Goal: Information Seeking & Learning: Learn about a topic

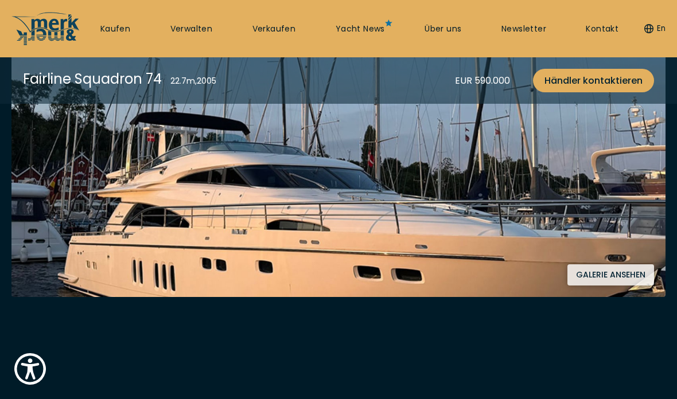
click at [623, 279] on button "Galerie ansehen" at bounding box center [610, 274] width 87 height 21
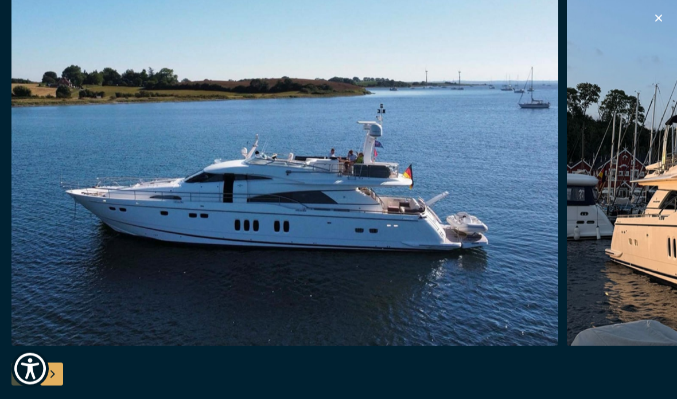
scroll to position [298, 0]
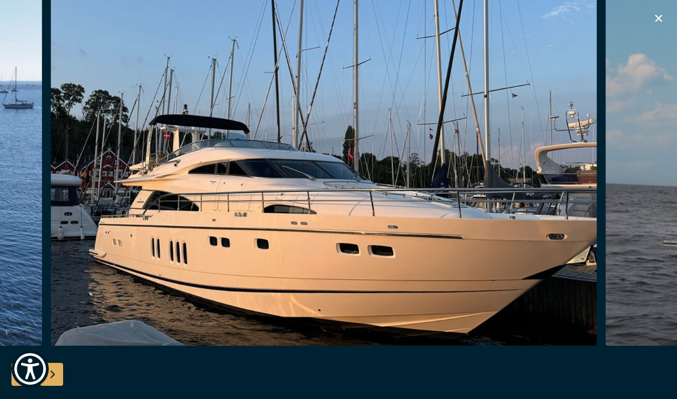
click at [591, 128] on img "button" at bounding box center [323, 162] width 547 height 367
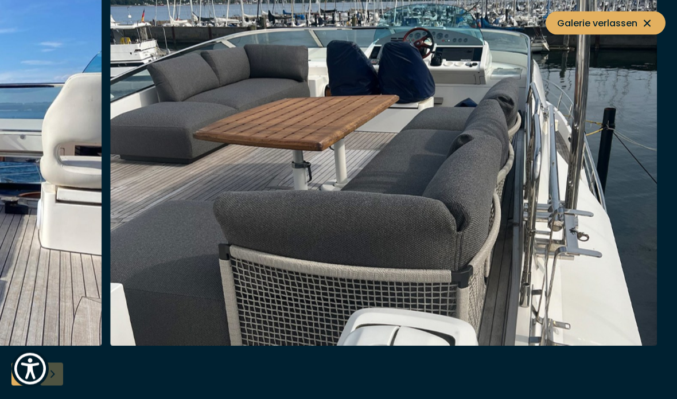
scroll to position [1419, 0]
click at [649, 21] on icon at bounding box center [646, 23] width 7 height 7
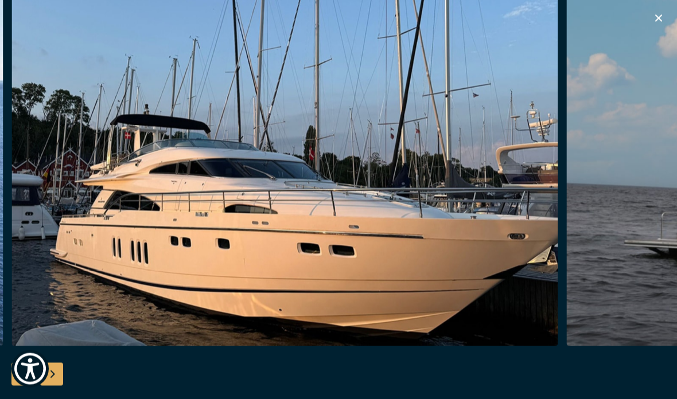
scroll to position [3817, 0]
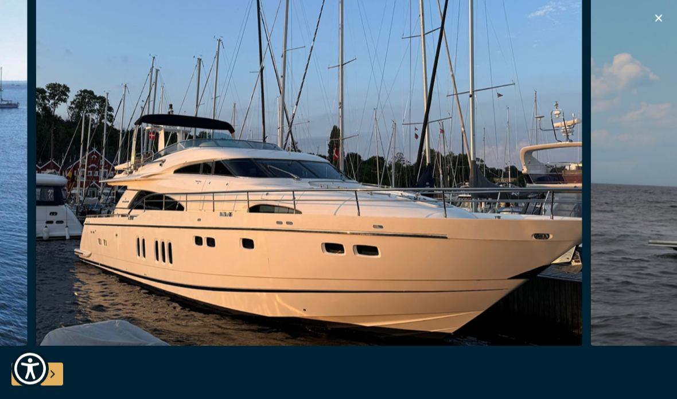
click at [13, 386] on div "Previous slide" at bounding box center [22, 374] width 23 height 23
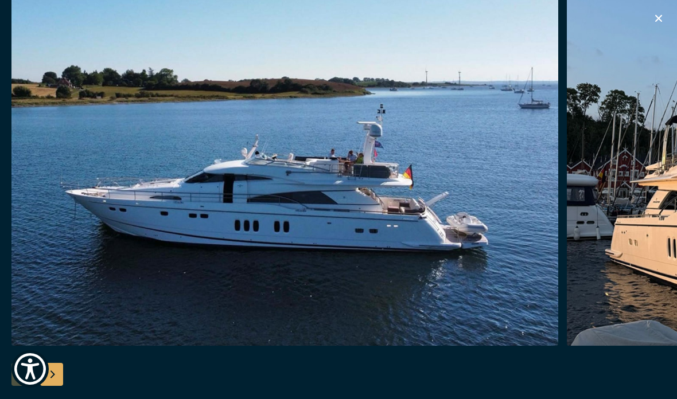
click at [48, 386] on div "Next slide" at bounding box center [51, 374] width 23 height 23
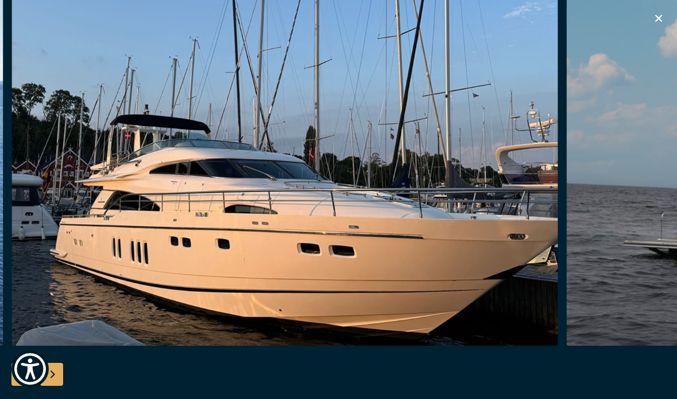
click at [42, 386] on div "Next slide" at bounding box center [51, 374] width 23 height 23
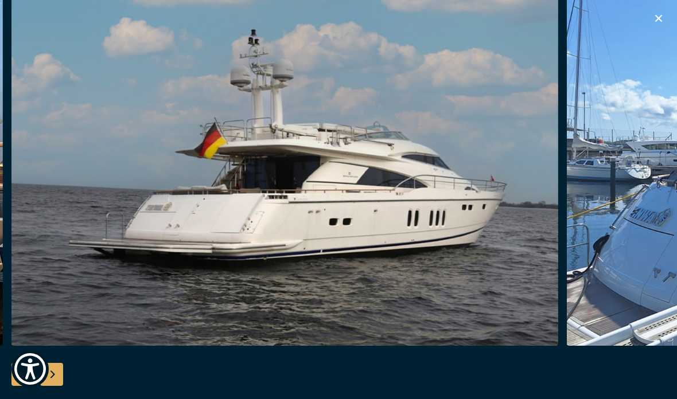
click at [41, 386] on div "Next slide" at bounding box center [51, 374] width 23 height 23
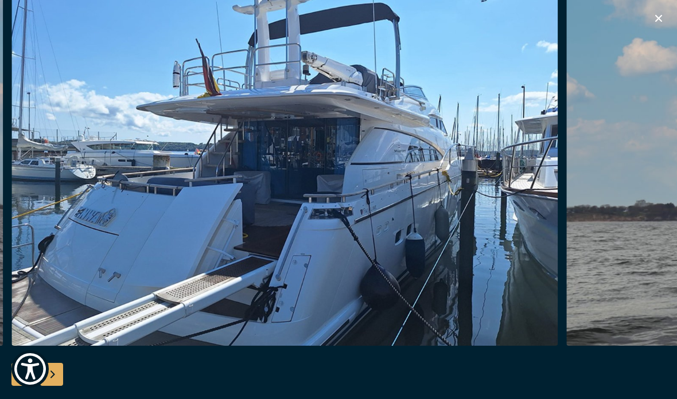
click at [42, 386] on div "Next slide" at bounding box center [51, 374] width 23 height 23
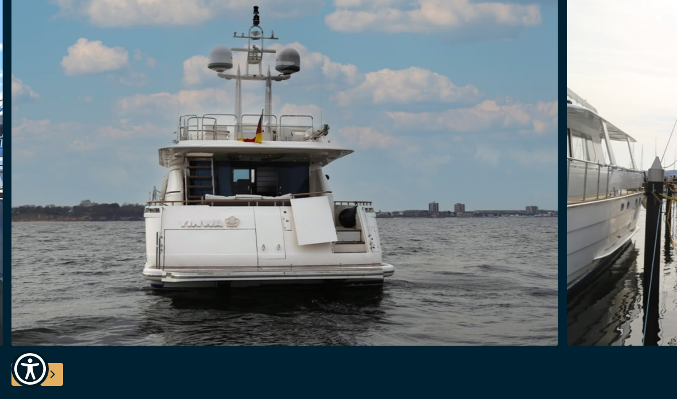
click at [40, 386] on div "Next slide" at bounding box center [51, 374] width 23 height 23
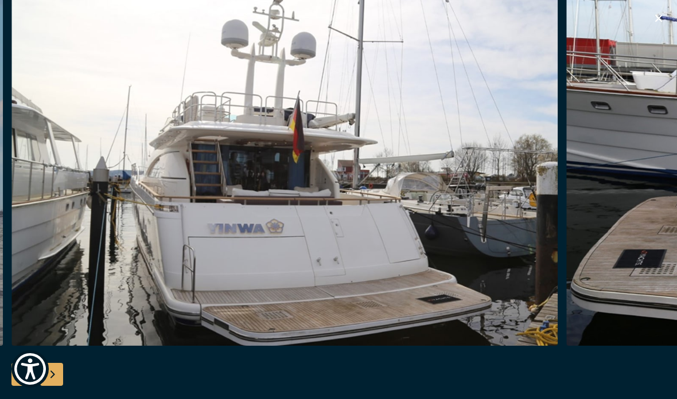
click at [39, 380] on div at bounding box center [338, 200] width 677 height 442
click at [45, 386] on div "Next slide" at bounding box center [51, 374] width 23 height 23
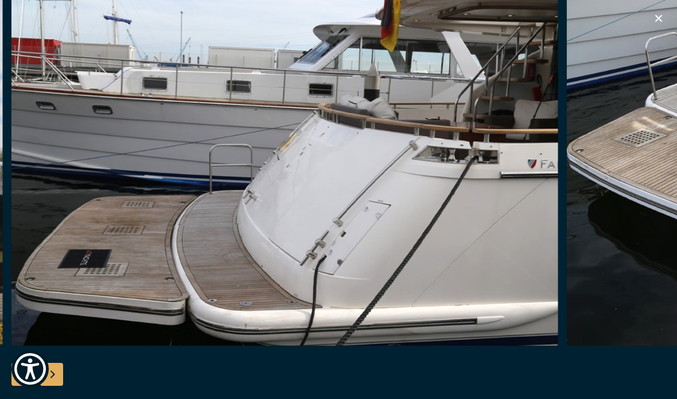
click at [46, 386] on div "Next slide" at bounding box center [51, 374] width 23 height 23
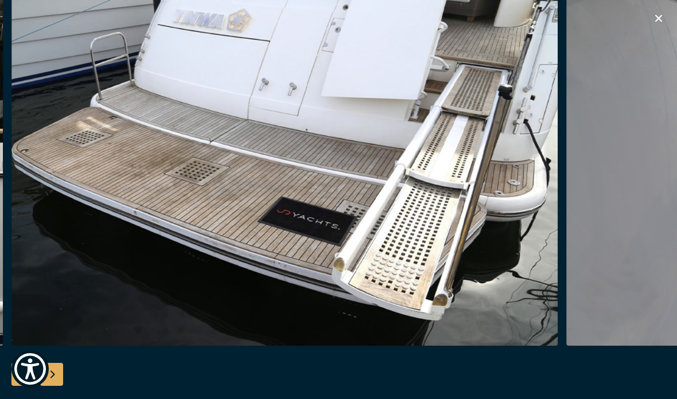
click at [44, 386] on div "Next slide" at bounding box center [51, 374] width 23 height 23
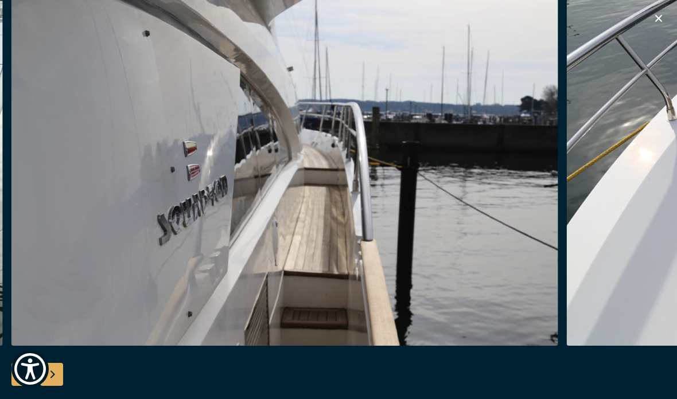
click at [19, 386] on div "Previous slide" at bounding box center [22, 374] width 23 height 23
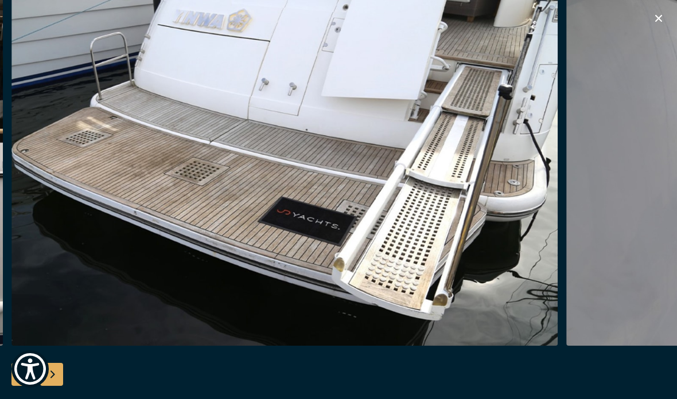
click at [50, 386] on div "Next slide" at bounding box center [51, 374] width 23 height 23
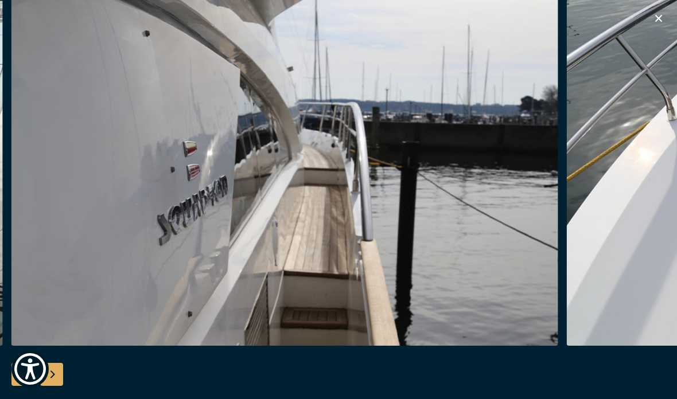
click at [44, 380] on div at bounding box center [338, 200] width 677 height 442
click at [48, 386] on div "Next slide" at bounding box center [51, 374] width 23 height 23
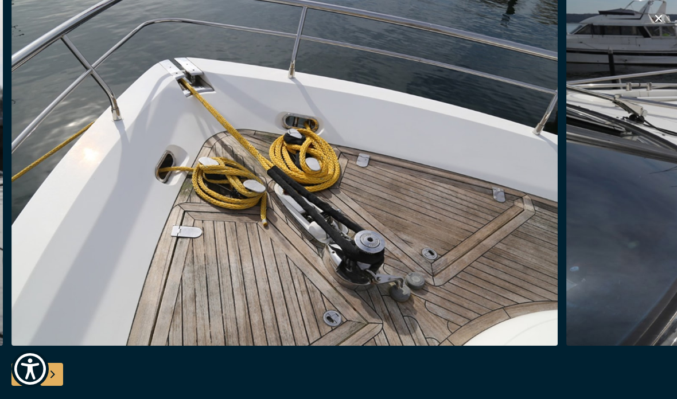
click at [43, 386] on div "Next slide" at bounding box center [51, 374] width 23 height 23
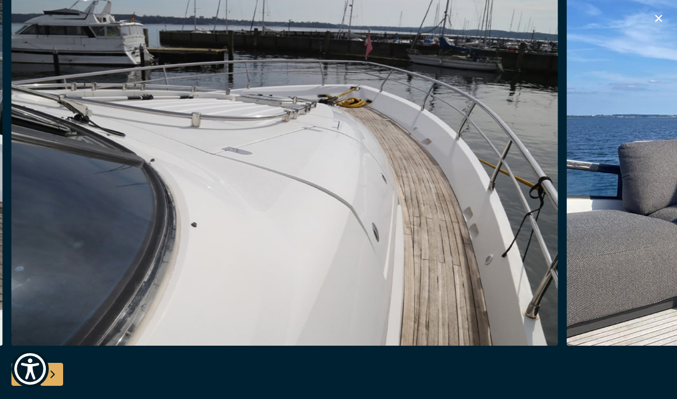
click at [40, 376] on div at bounding box center [338, 200] width 677 height 442
click at [41, 375] on div at bounding box center [338, 200] width 677 height 442
click at [44, 386] on div "Next slide" at bounding box center [51, 374] width 23 height 23
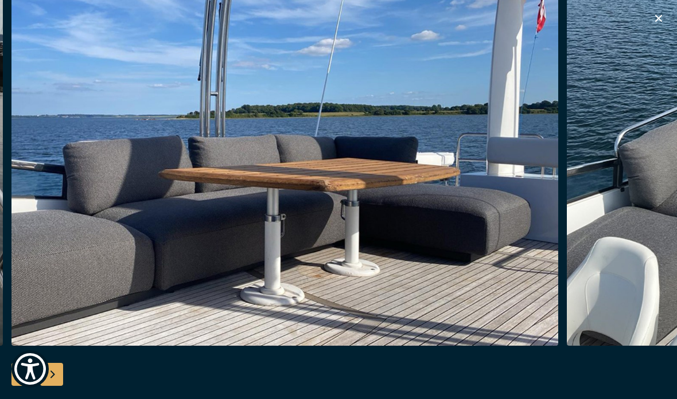
click at [46, 386] on div "Next slide" at bounding box center [51, 374] width 23 height 23
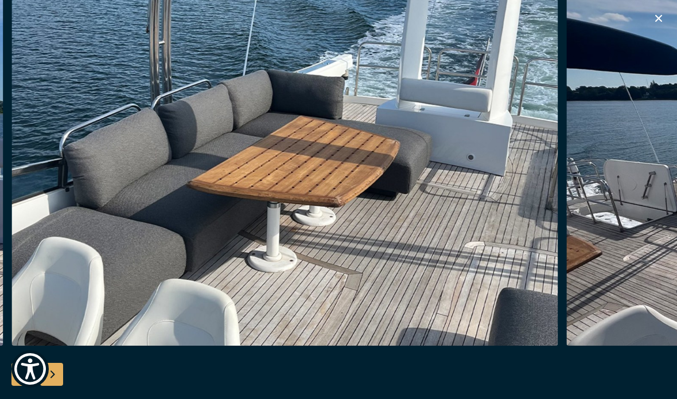
click at [47, 381] on div at bounding box center [338, 200] width 677 height 442
click at [49, 386] on div "Next slide" at bounding box center [51, 374] width 23 height 23
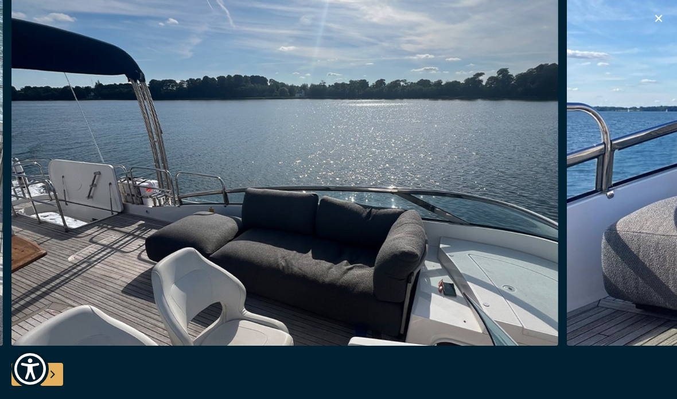
click at [46, 386] on div "Next slide" at bounding box center [51, 374] width 23 height 23
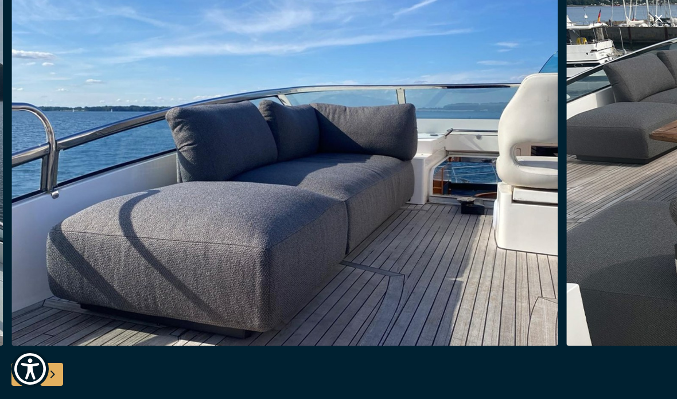
click at [45, 386] on div "Next slide" at bounding box center [51, 374] width 23 height 23
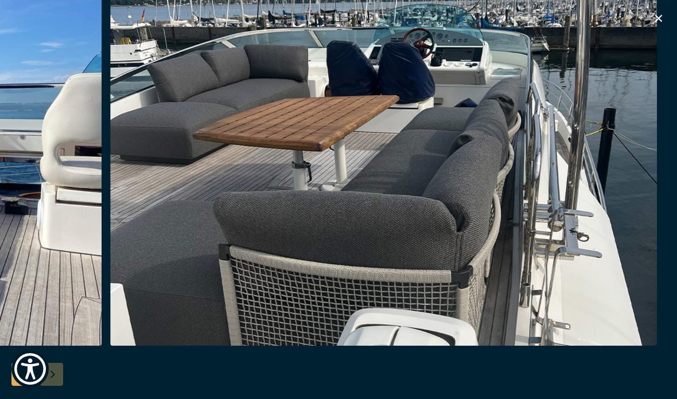
click at [44, 384] on div at bounding box center [338, 200] width 677 height 442
click at [43, 392] on div at bounding box center [338, 200] width 677 height 442
click at [376, 131] on img "button" at bounding box center [383, 162] width 547 height 367
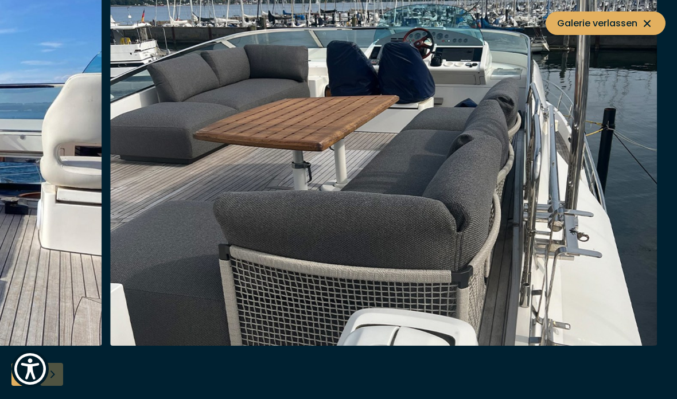
scroll to position [2535, 0]
click at [22, 387] on img "Show Accessibility Preferences" at bounding box center [30, 369] width 35 height 35
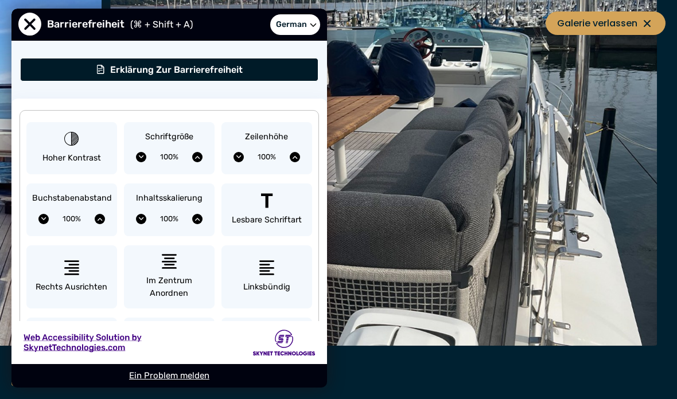
click at [641, 18] on icon at bounding box center [647, 24] width 14 height 14
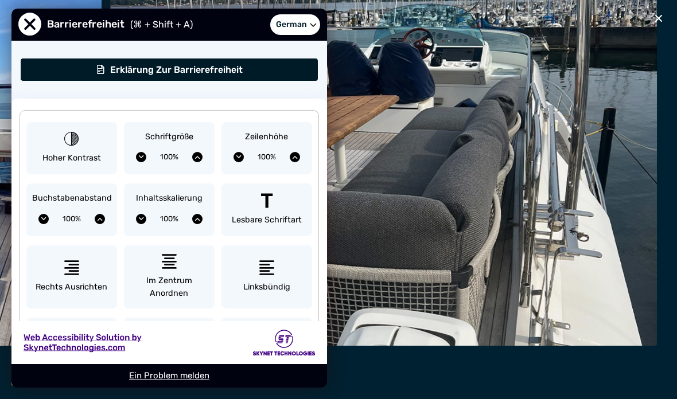
click at [654, 15] on icon "button" at bounding box center [658, 18] width 14 height 14
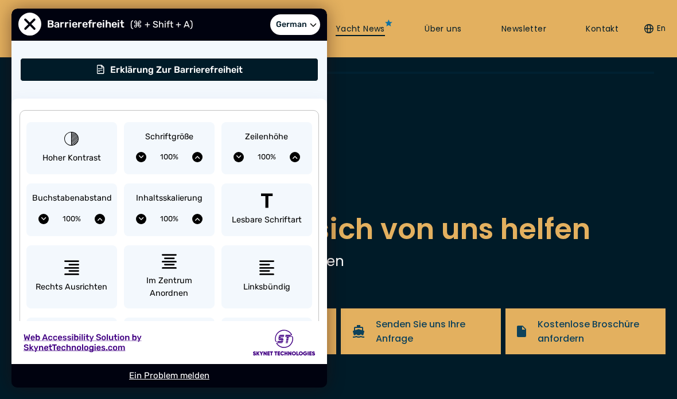
click at [376, 32] on link "Yacht News" at bounding box center [359, 29] width 49 height 11
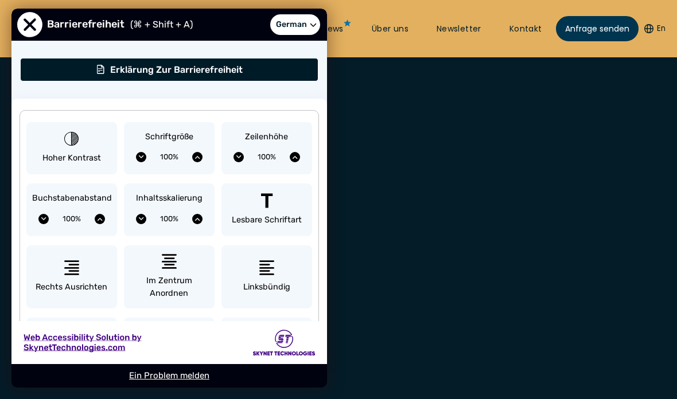
click at [22, 19] on span "Schließen Sie das Menü 'Eingabehilfen'." at bounding box center [29, 24] width 25 height 25
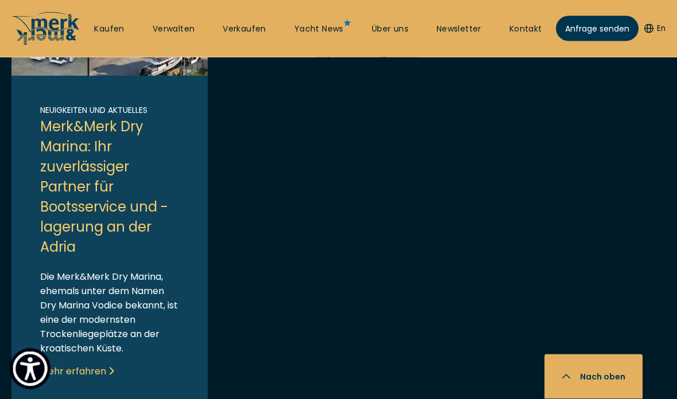
scroll to position [976, 0]
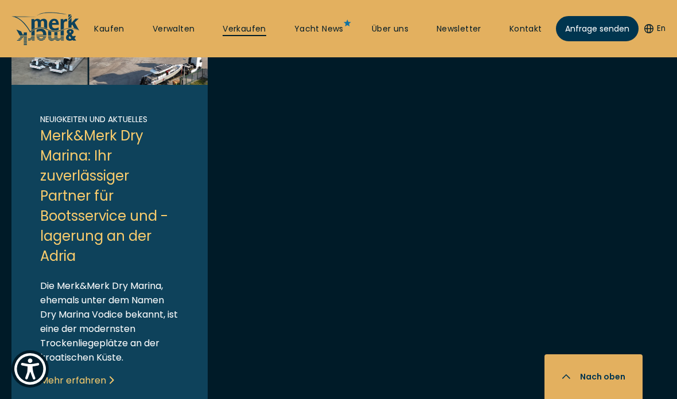
click at [254, 33] on link "Verkaufen" at bounding box center [245, 29] width 44 height 11
select select "sell"
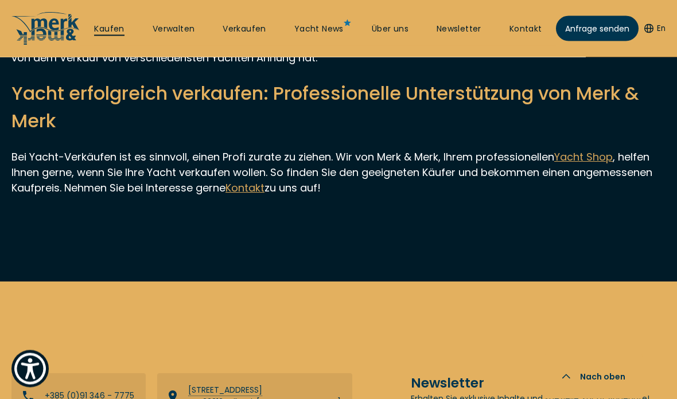
scroll to position [3860, 0]
click at [104, 24] on link "Kaufen" at bounding box center [109, 29] width 30 height 11
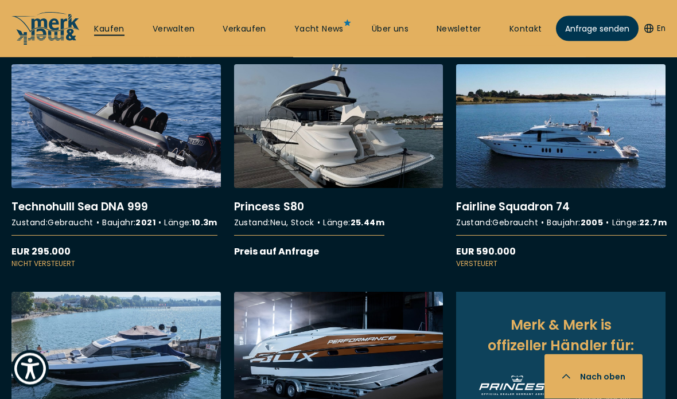
scroll to position [1085, 0]
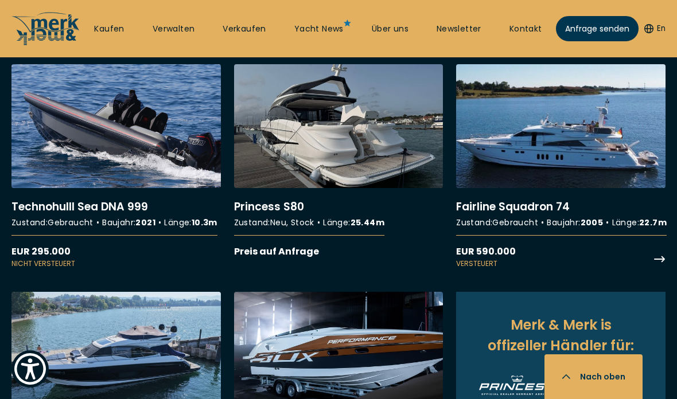
click at [592, 157] on link "More details about Fairline Squadron 74" at bounding box center [560, 166] width 209 height 205
click at [589, 220] on link "More details about Fairline Squadron 74" at bounding box center [560, 166] width 209 height 205
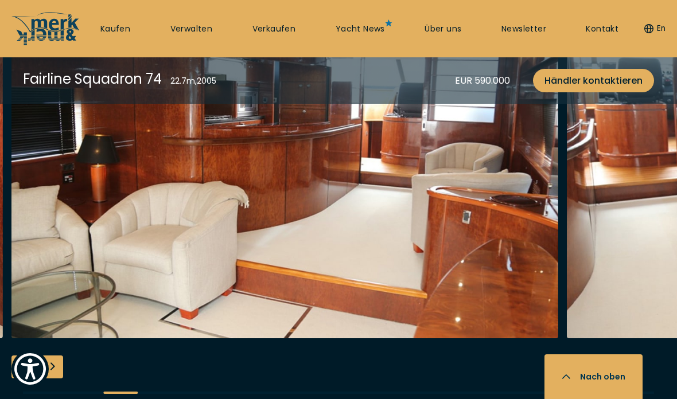
scroll to position [2225, 0]
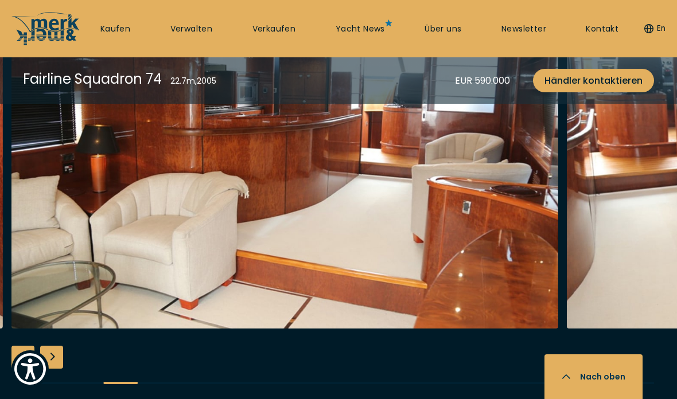
click at [555, 7] on nav "Kaufen Verwalten Verkaufen Yacht News Über uns Newsletter Kontakt Senden Sie un…" at bounding box center [338, 28] width 677 height 57
click at [517, 128] on img "button" at bounding box center [284, 145] width 547 height 367
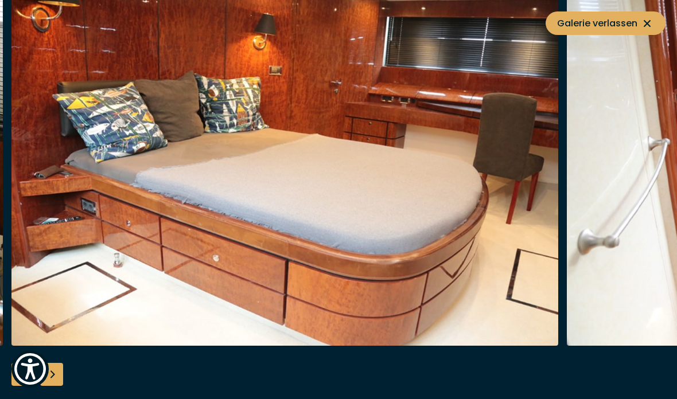
scroll to position [2214, 0]
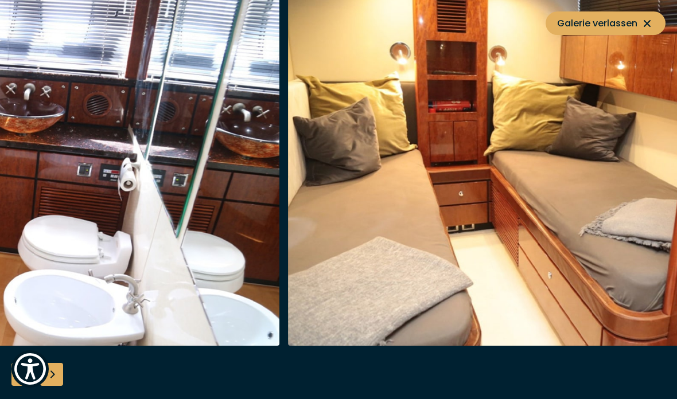
click at [529, 242] on img "button" at bounding box center [561, 162] width 547 height 367
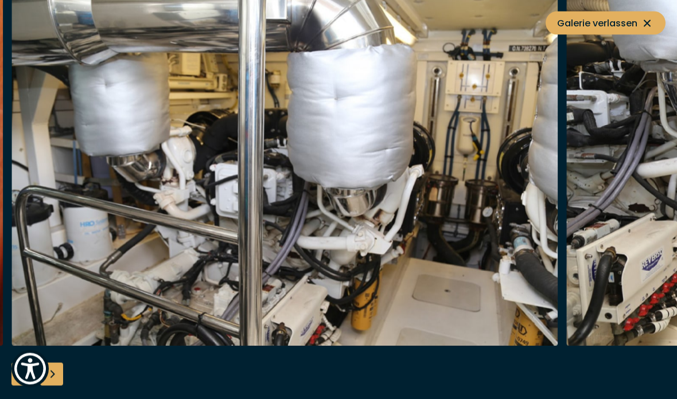
scroll to position [2209, 0]
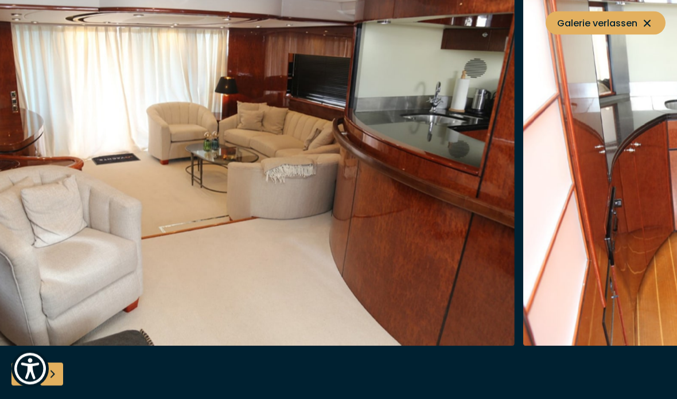
scroll to position [2381, 0]
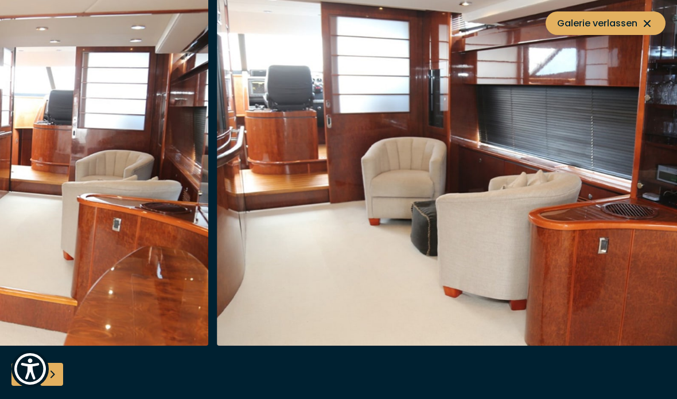
click at [616, 182] on img "button" at bounding box center [490, 162] width 547 height 367
click at [533, 217] on img "button" at bounding box center [490, 162] width 547 height 367
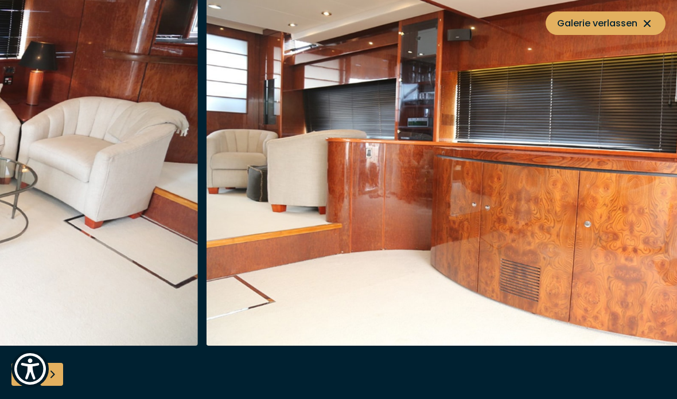
click at [640, 189] on img "button" at bounding box center [479, 162] width 547 height 367
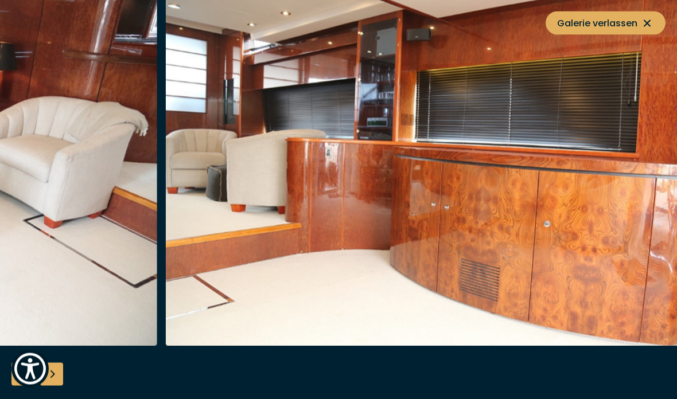
scroll to position [2605, 0]
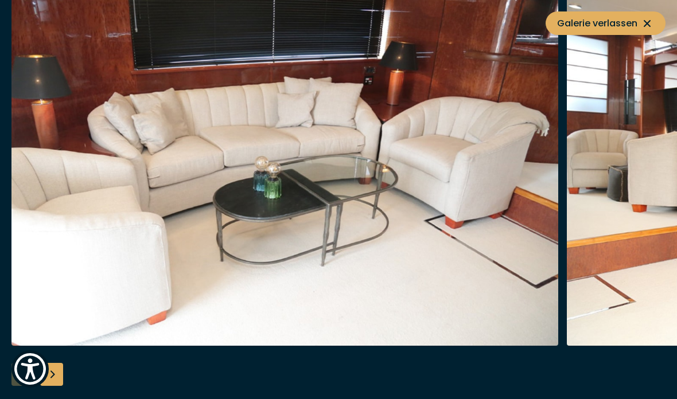
click at [25, 387] on img "Show Accessibility Preferences" at bounding box center [30, 369] width 35 height 35
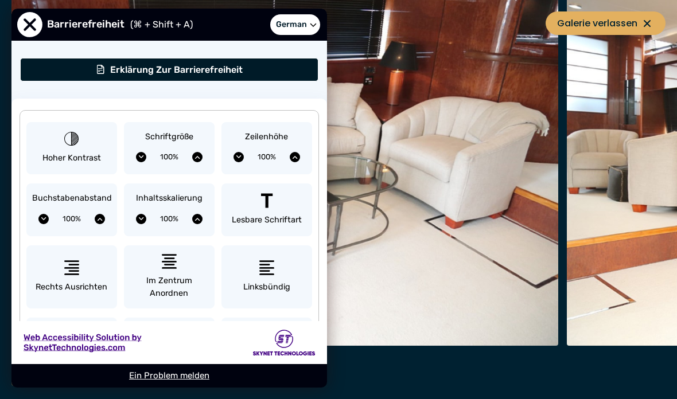
click at [27, 15] on span "Schließen Sie das Menü 'Eingabehilfen'." at bounding box center [29, 24] width 25 height 25
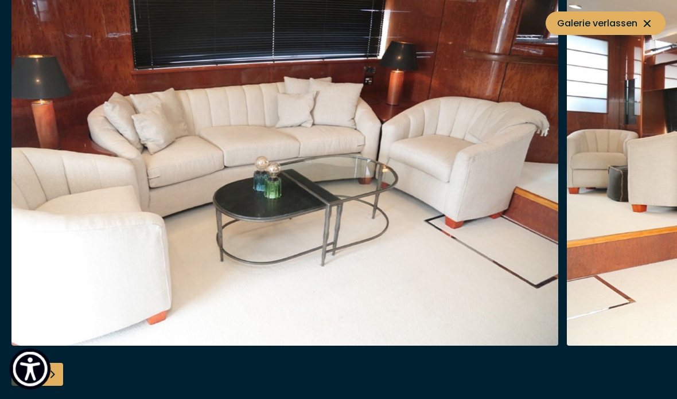
scroll to position [3307, 0]
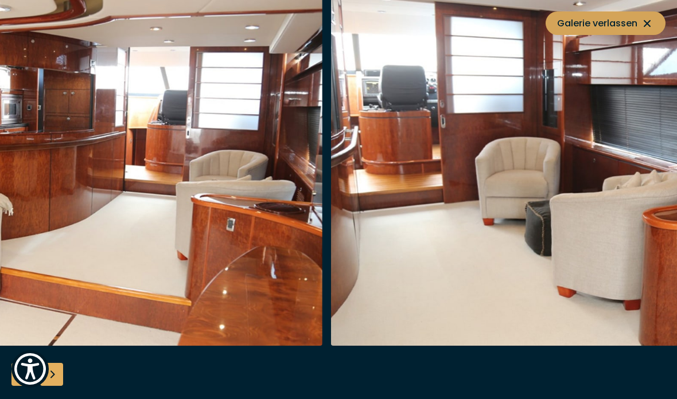
click at [645, 32] on button "Galerie verlassen" at bounding box center [605, 23] width 120 height 24
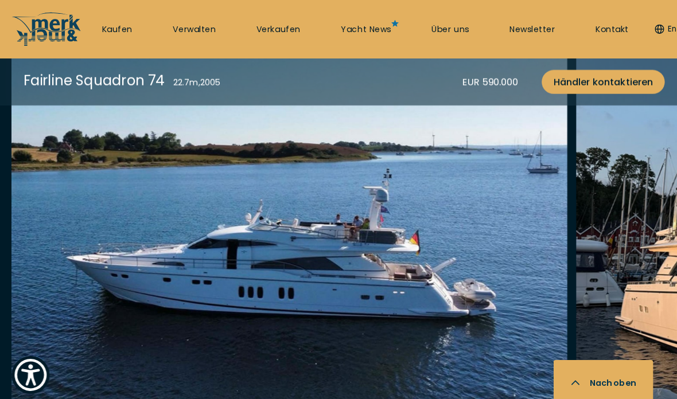
scroll to position [1524, 0]
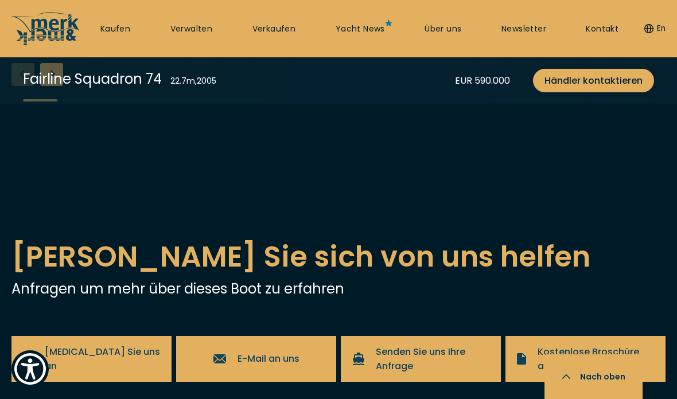
scroll to position [2507, 0]
